Goal: Check status

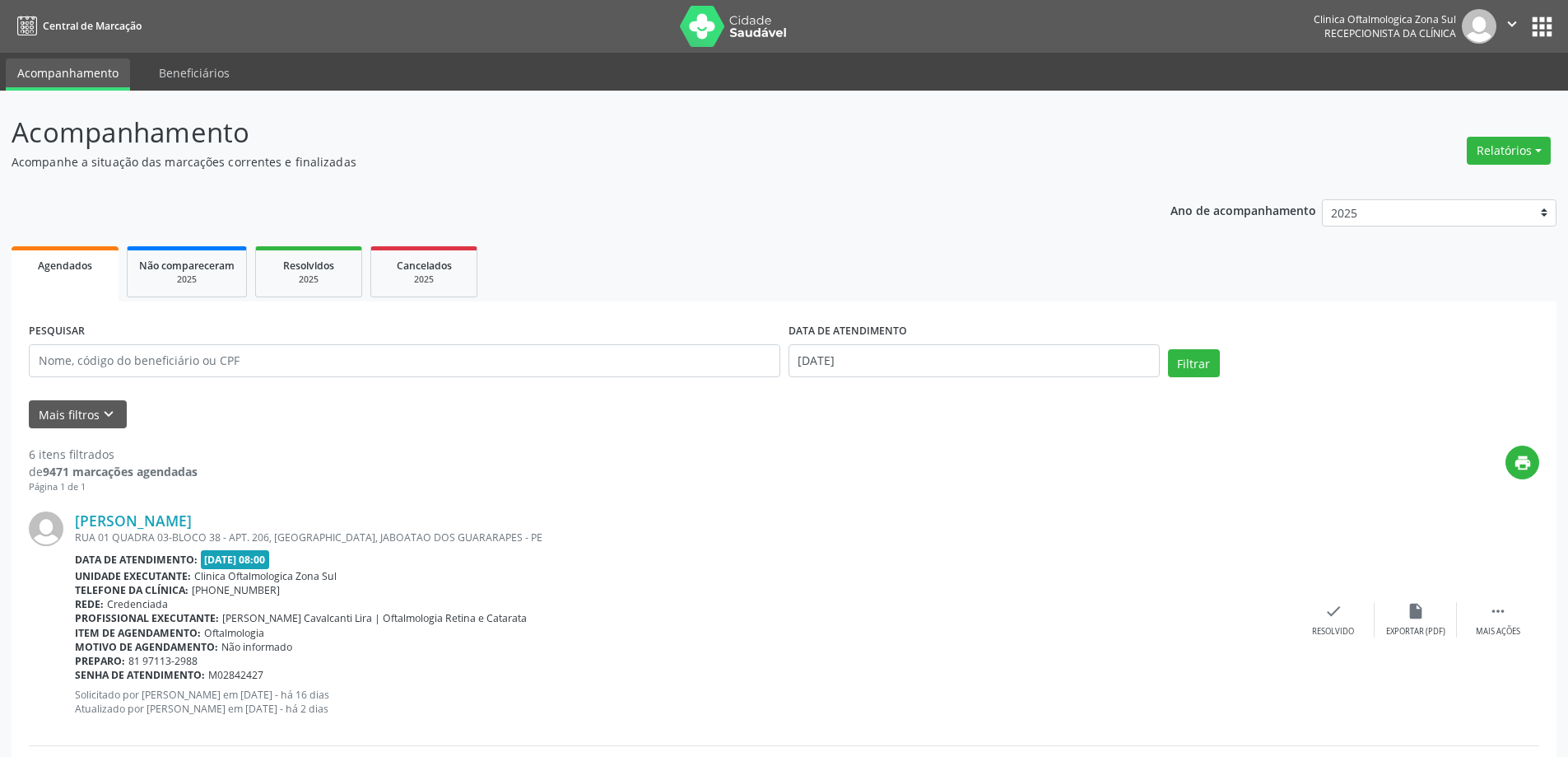
click at [356, 355] on input "text" at bounding box center [404, 361] width 751 height 33
drag, startPoint x: 144, startPoint y: 367, endPoint x: 40, endPoint y: 356, distance: 104.6
type input "26473909400"
drag, startPoint x: 961, startPoint y: 365, endPoint x: 713, endPoint y: 356, distance: 248.2
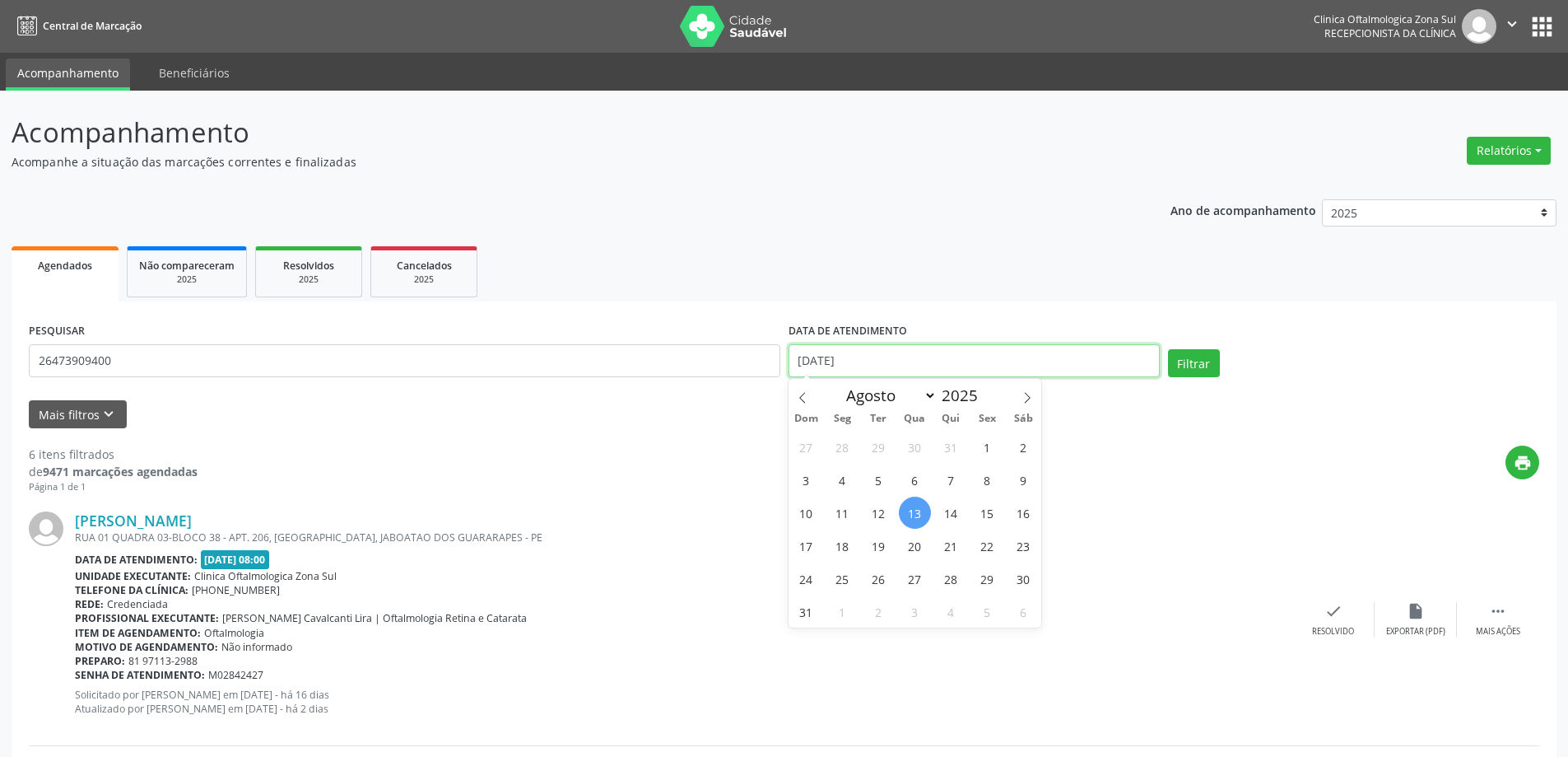
click at [713, 356] on div "PESQUISAR 26473909400 DATA DE ATENDIMENTO [DATE] Filtrar" at bounding box center [784, 353] width 1518 height 70
click at [1168, 349] on button "Filtrar" at bounding box center [1194, 363] width 52 height 28
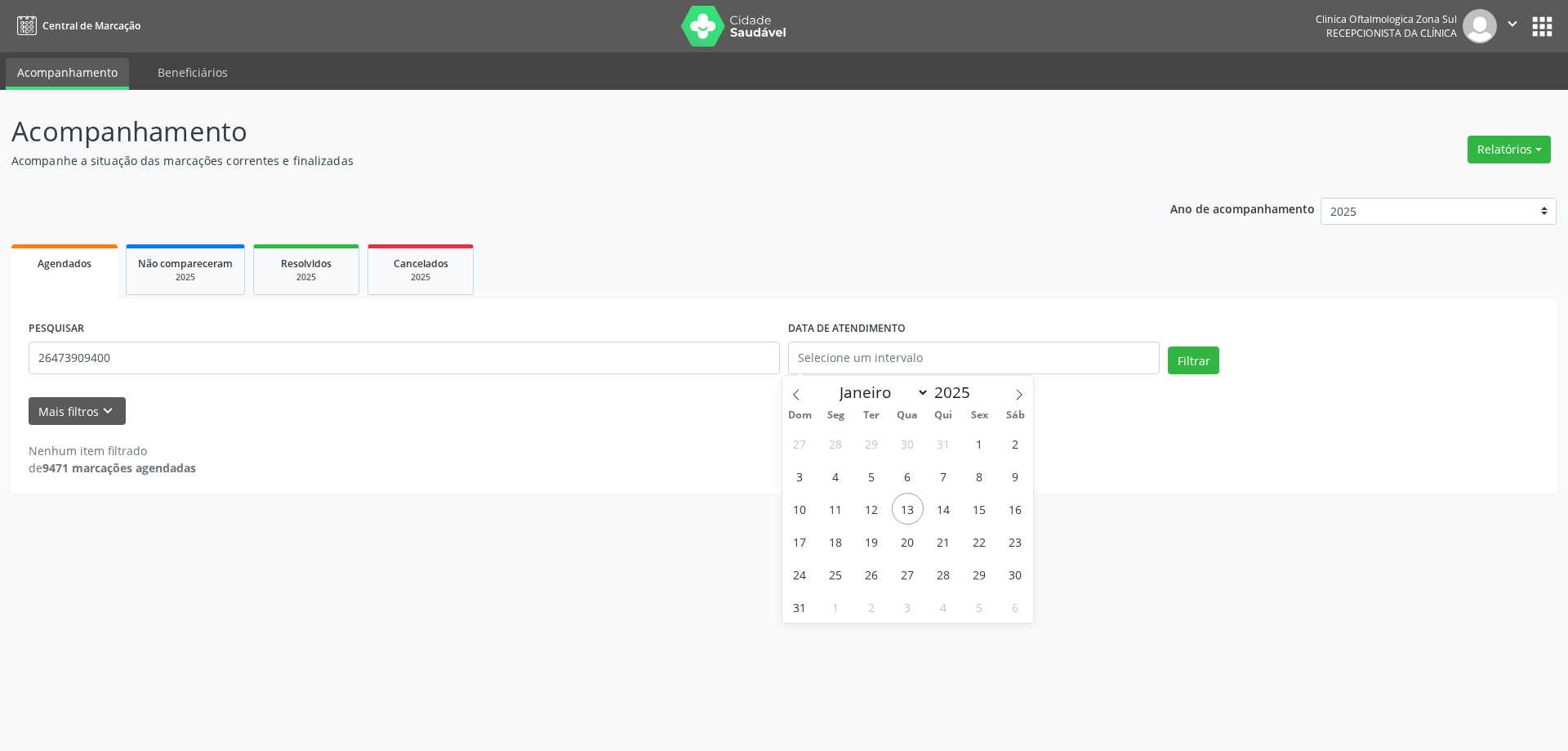
click at [522, 529] on div "Acompanhamento Acompanhe a situação das marcações correntes e finalizadas Relat…" at bounding box center [784, 421] width 1568 height 661
click at [1205, 359] on button "Filtrar" at bounding box center [1193, 360] width 51 height 28
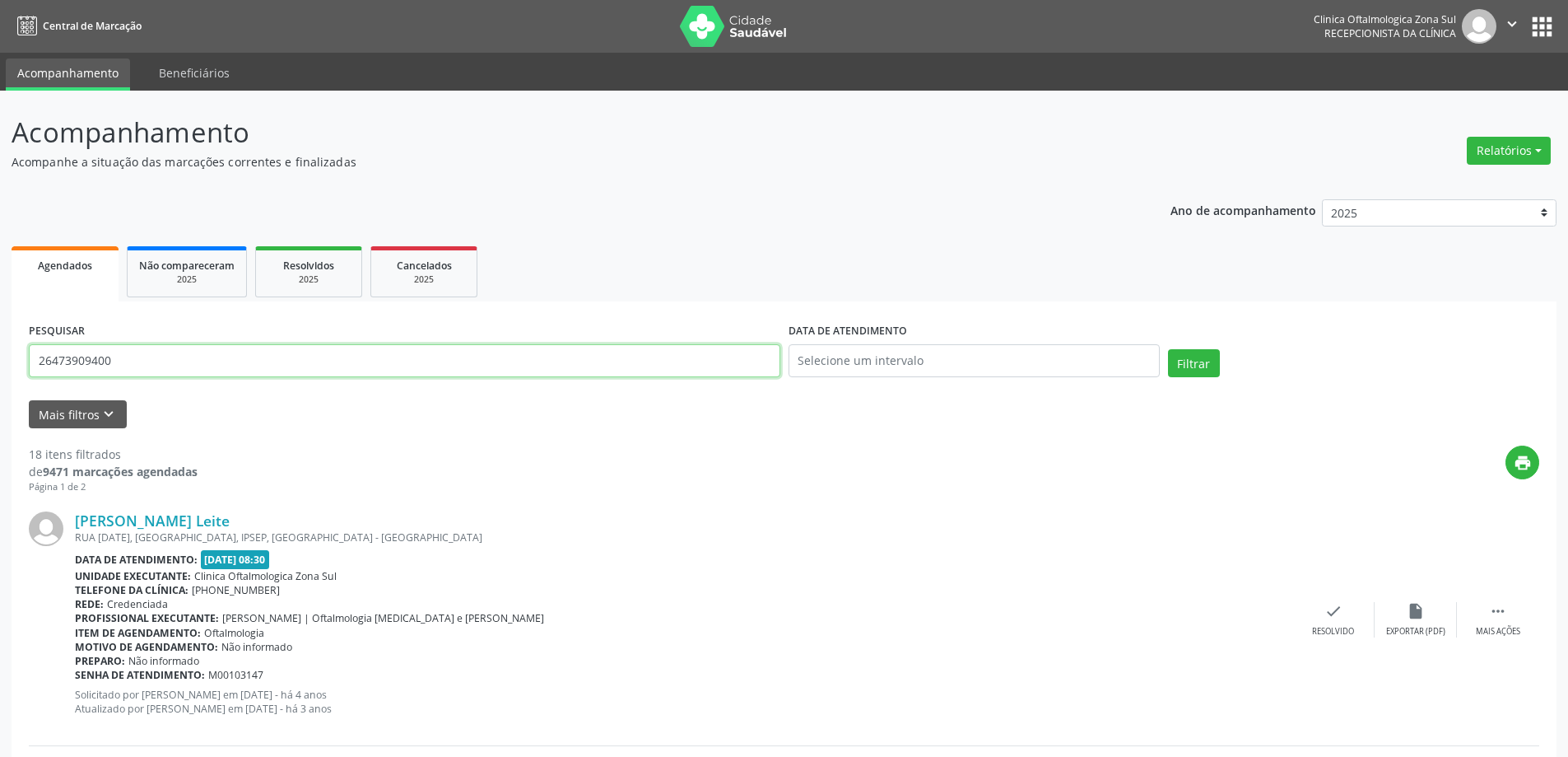
click at [183, 367] on input "26473909400" at bounding box center [404, 361] width 751 height 33
drag, startPoint x: 210, startPoint y: 359, endPoint x: 39, endPoint y: 368, distance: 171.2
click at [39, 368] on input "26473909400" at bounding box center [404, 361] width 751 height 33
paste input "[PERSON_NAME]"
type input "[PERSON_NAME]"
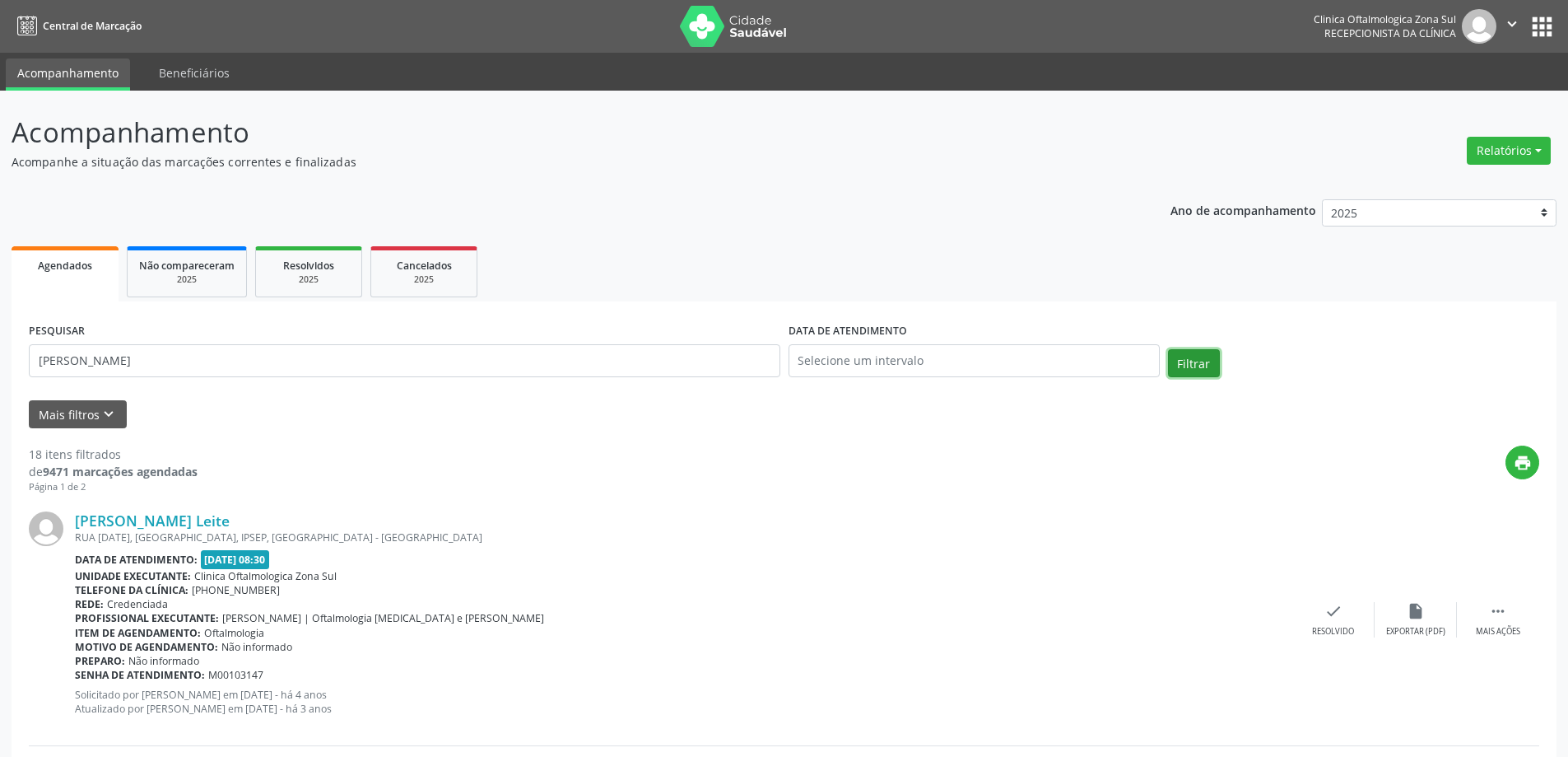
click at [1193, 368] on button "Filtrar" at bounding box center [1194, 363] width 52 height 28
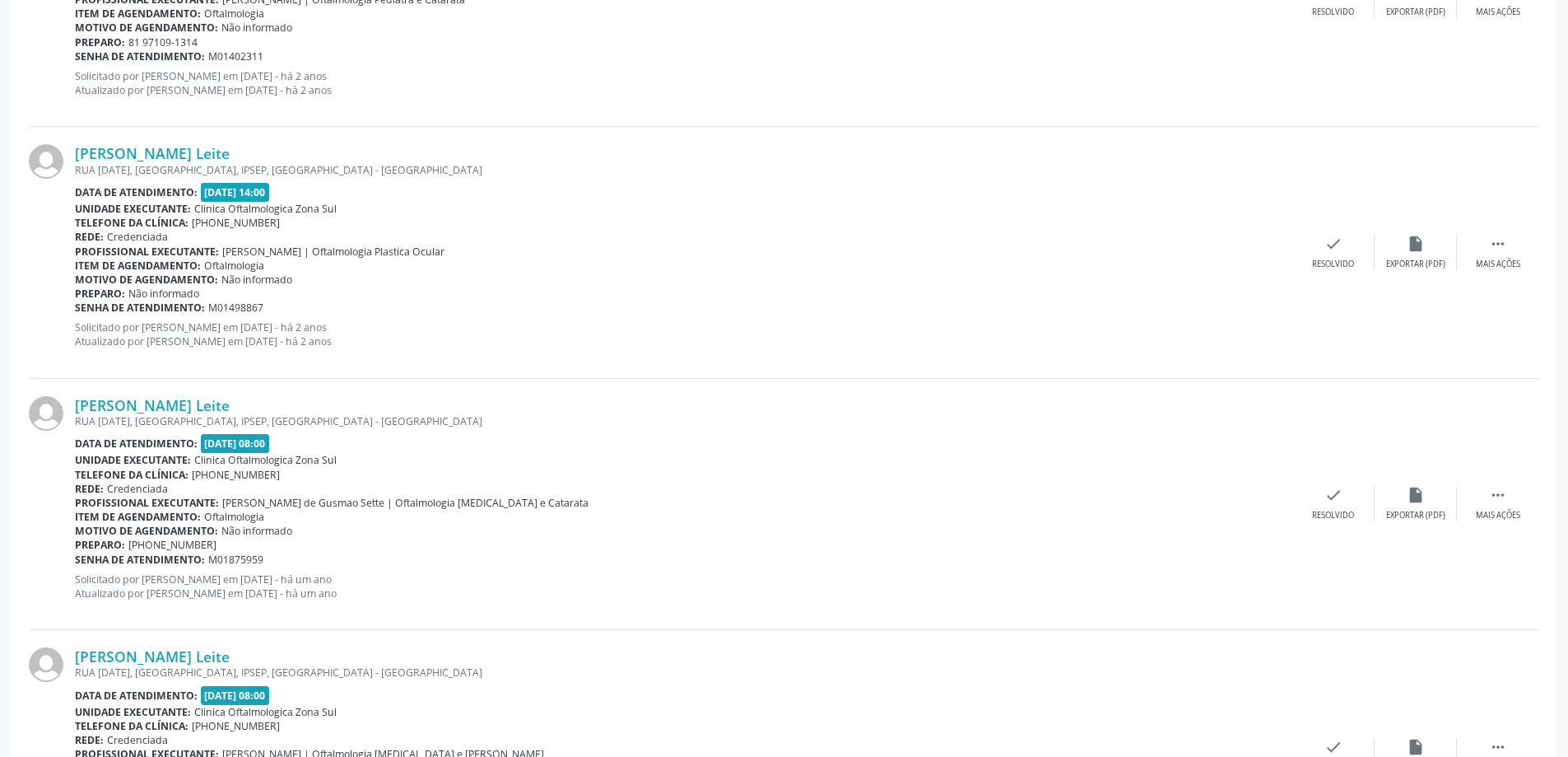
scroll to position [3584, 0]
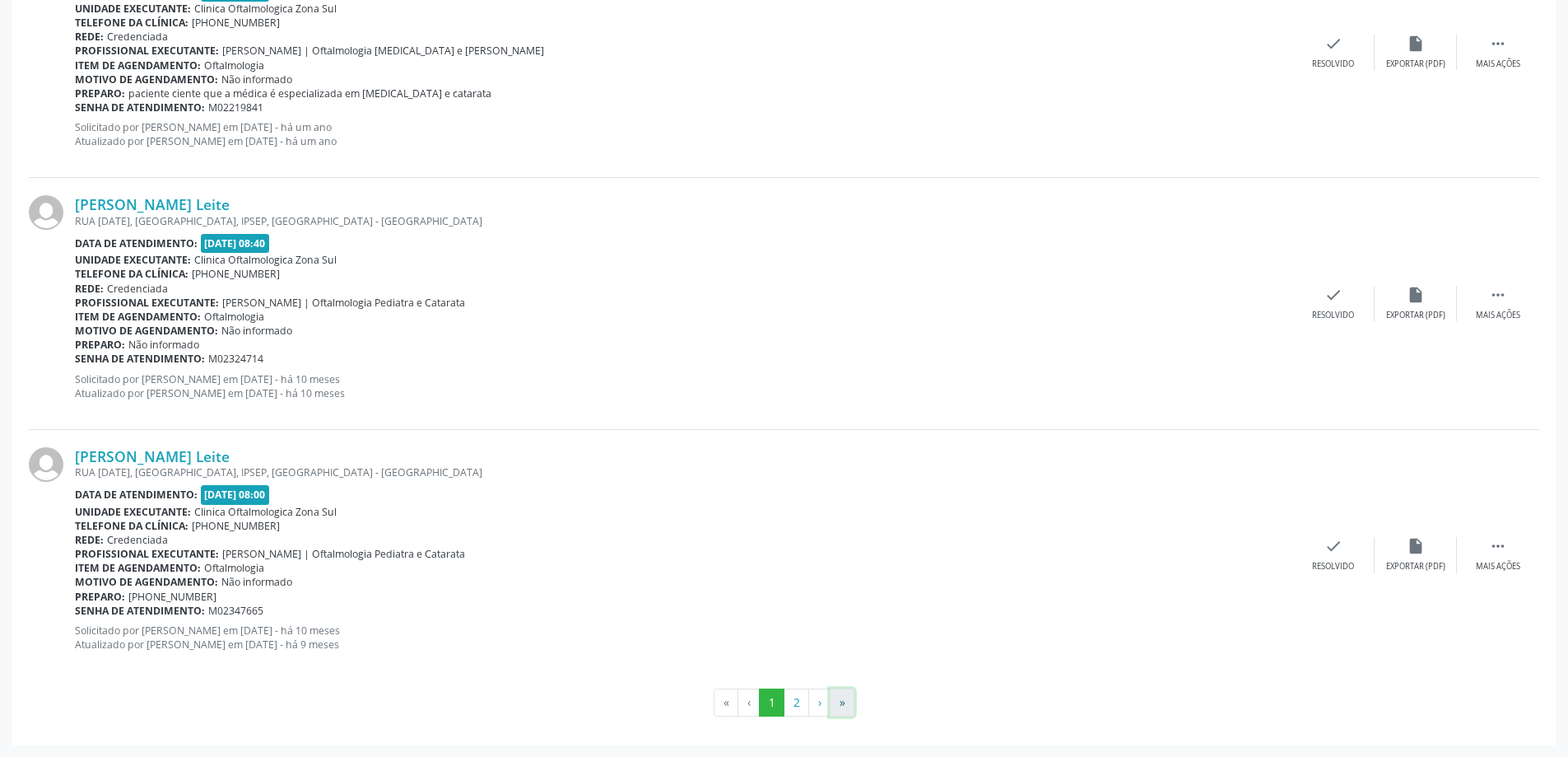
click at [836, 700] on button "»" at bounding box center [842, 701] width 25 height 28
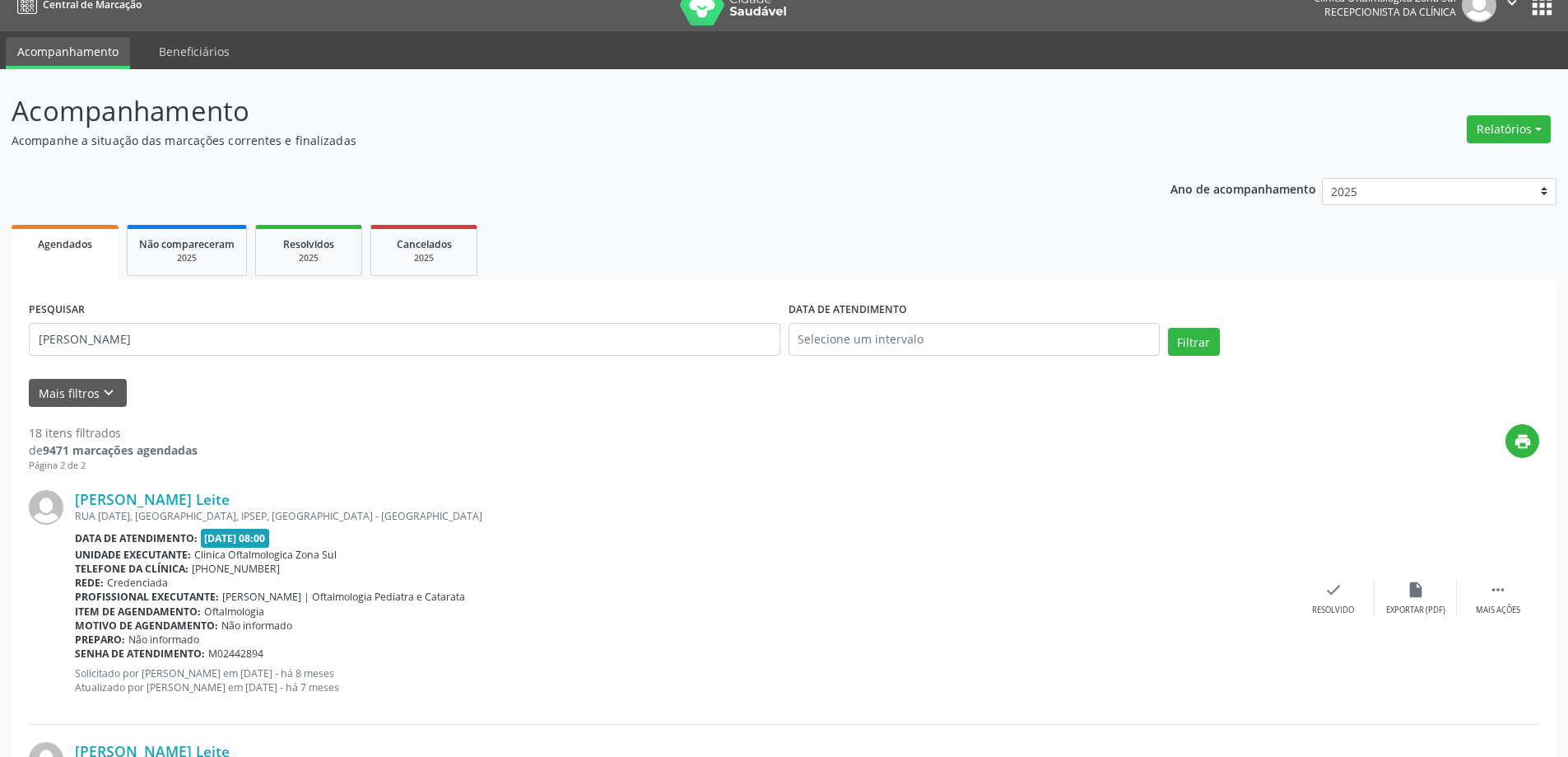
scroll to position [0, 0]
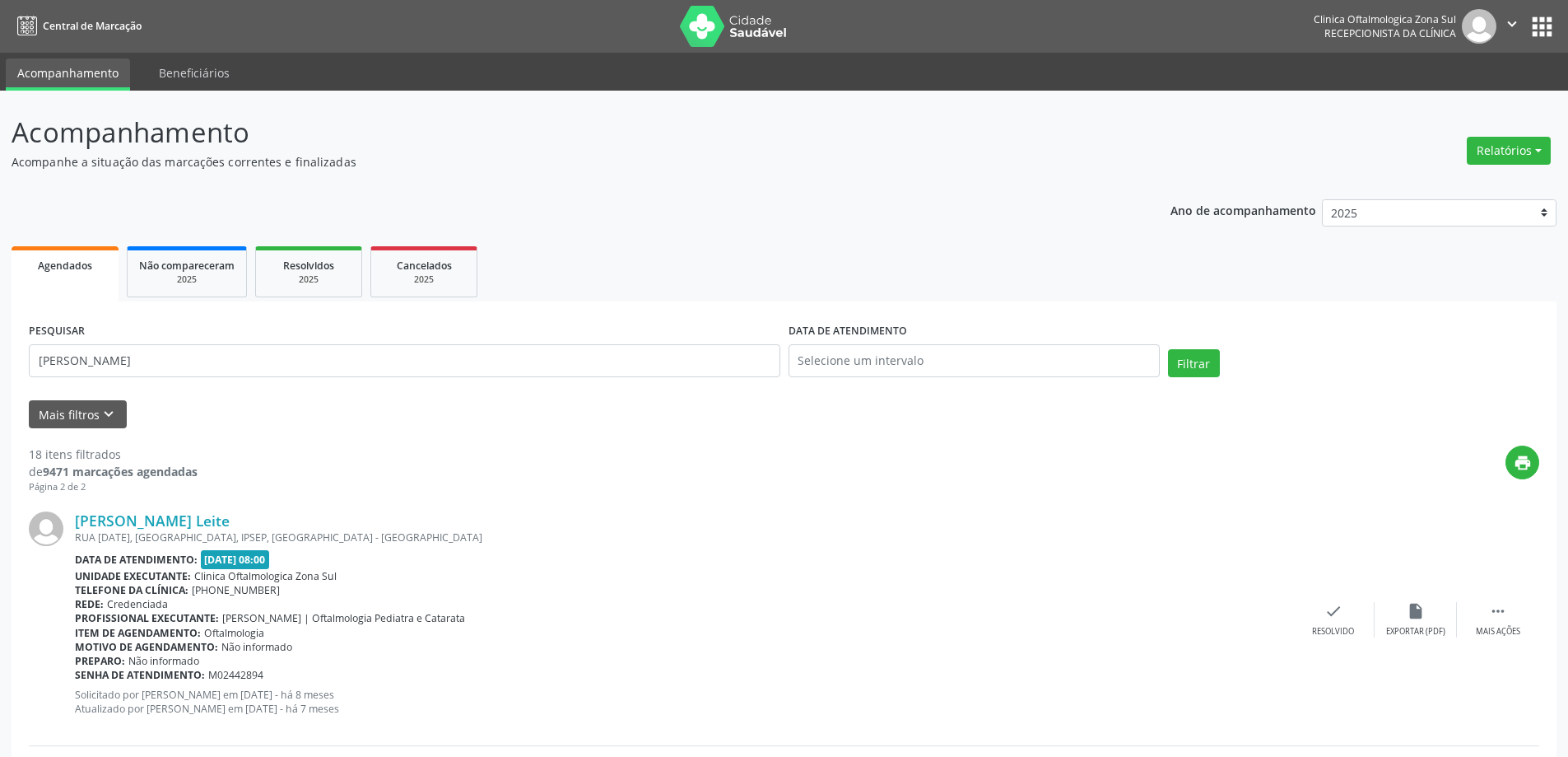
click at [1513, 22] on icon "" at bounding box center [1512, 23] width 18 height 18
click at [1510, 23] on icon "" at bounding box center [1512, 23] width 18 height 18
drag, startPoint x: 297, startPoint y: 372, endPoint x: 0, endPoint y: 391, distance: 297.6
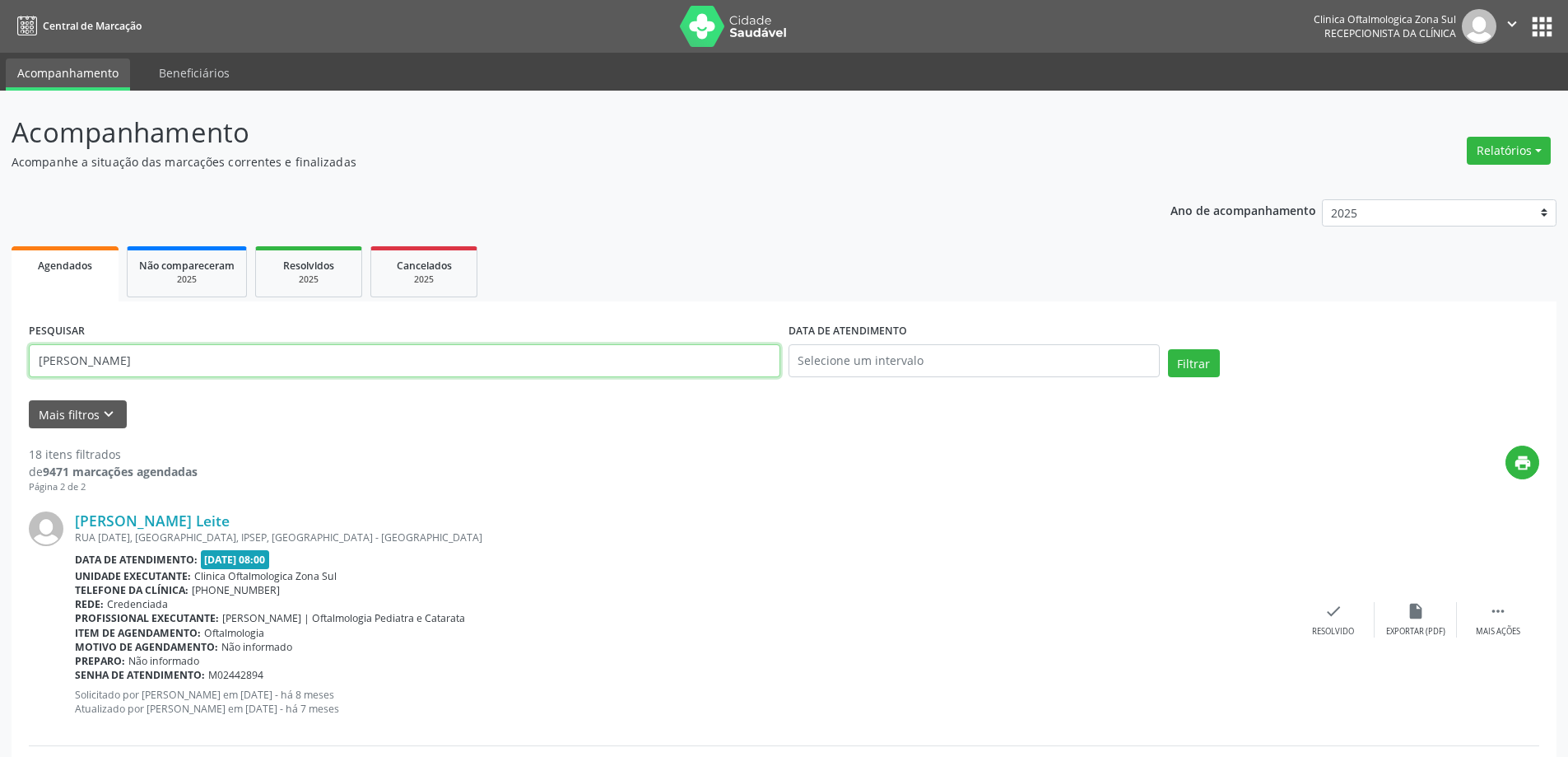
click at [0, 391] on div "Acompanhamento Acompanhe a situação das marcações correntes e finalizadas Relat…" at bounding box center [784, 707] width 1568 height 1234
